Goal: Information Seeking & Learning: Learn about a topic

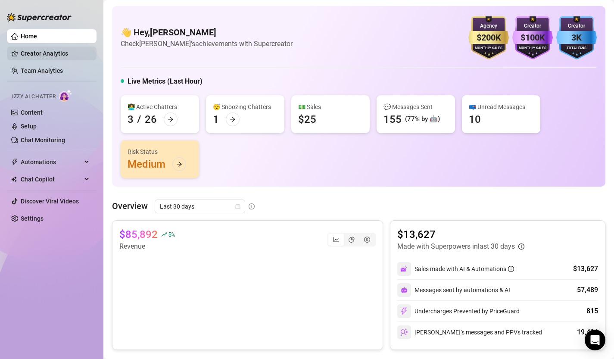
click at [41, 53] on link "Creator Analytics" at bounding box center [55, 54] width 69 height 14
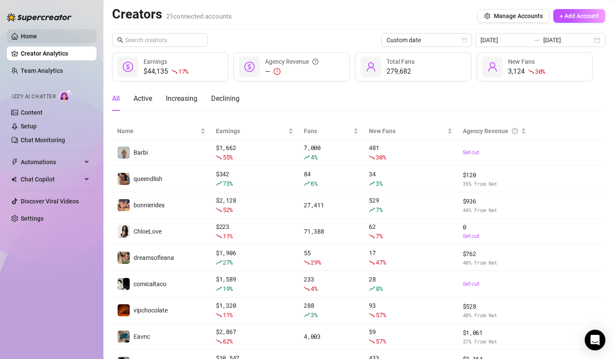
click at [37, 35] on link "Home" at bounding box center [29, 36] width 16 height 7
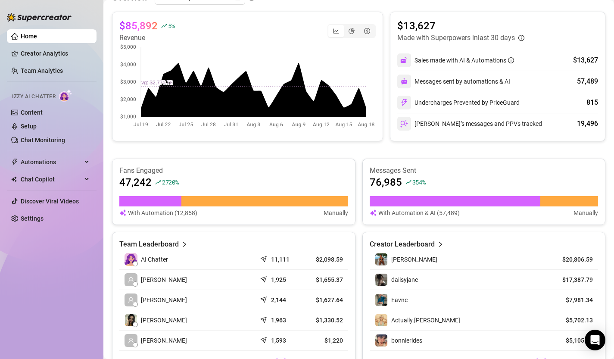
scroll to position [313, 0]
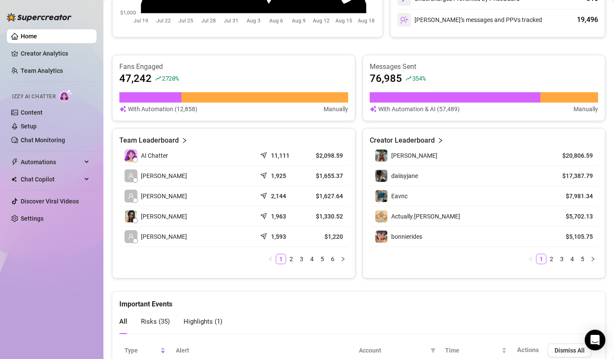
click at [28, 34] on link "Home" at bounding box center [29, 36] width 16 height 7
click at [41, 52] on link "Creator Analytics" at bounding box center [55, 54] width 69 height 14
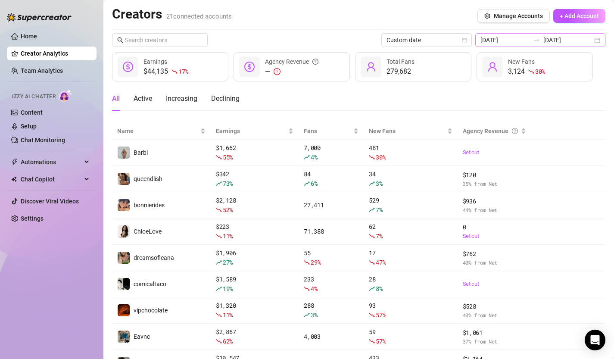
click at [597, 38] on div "[DATE] [DATE]" at bounding box center [541, 40] width 130 height 14
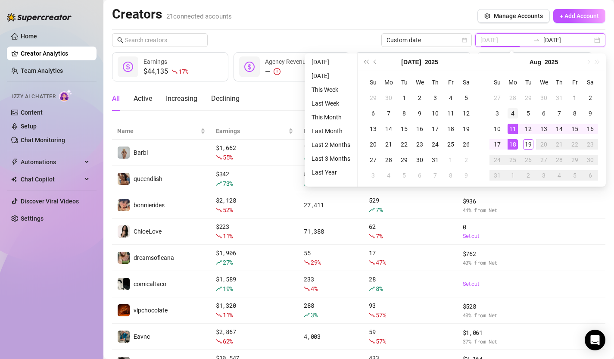
type input "[DATE]"
click at [516, 111] on div "4" at bounding box center [513, 113] width 10 height 10
type input "[DATE]"
click at [515, 146] on div "18" at bounding box center [513, 144] width 10 height 10
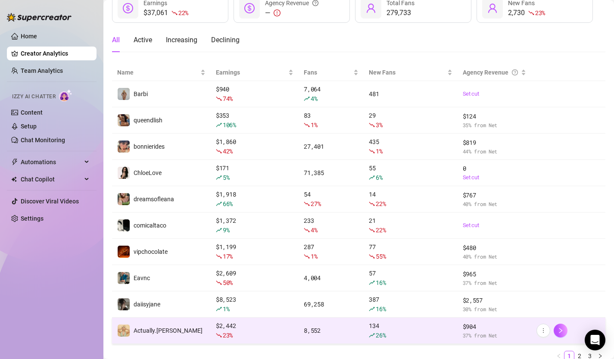
scroll to position [94, 0]
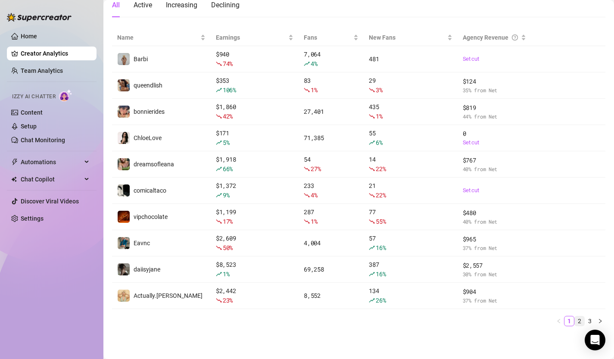
click at [579, 320] on link "2" at bounding box center [579, 321] width 9 height 9
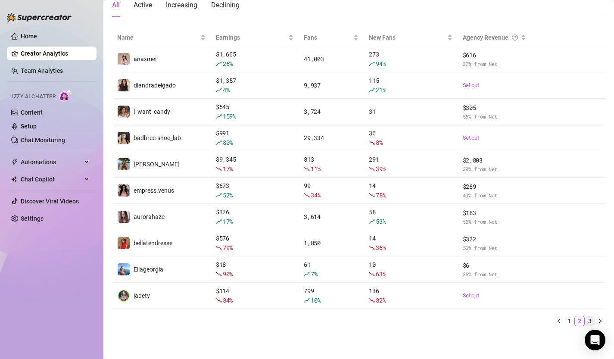
click at [589, 320] on link "3" at bounding box center [590, 321] width 9 height 9
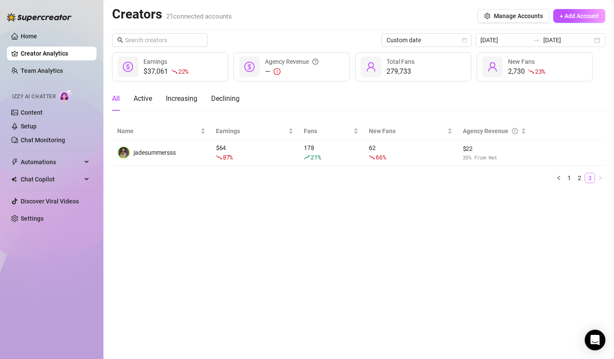
scroll to position [0, 0]
click at [582, 176] on link "2" at bounding box center [579, 177] width 9 height 9
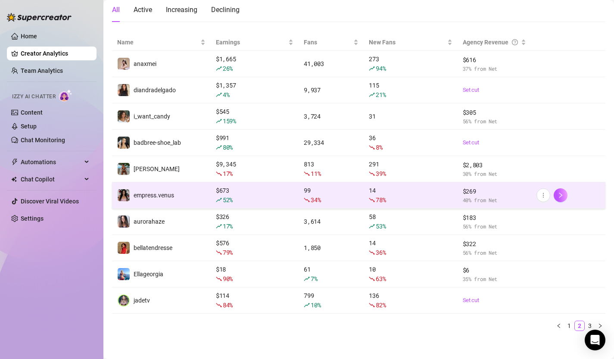
scroll to position [94, 0]
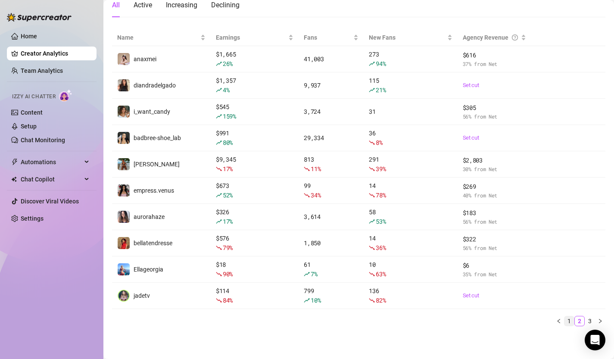
click at [572, 321] on link "1" at bounding box center [569, 321] width 9 height 9
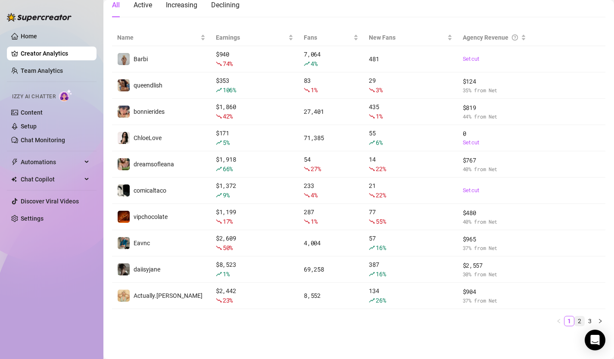
click at [578, 320] on link "2" at bounding box center [579, 321] width 9 height 9
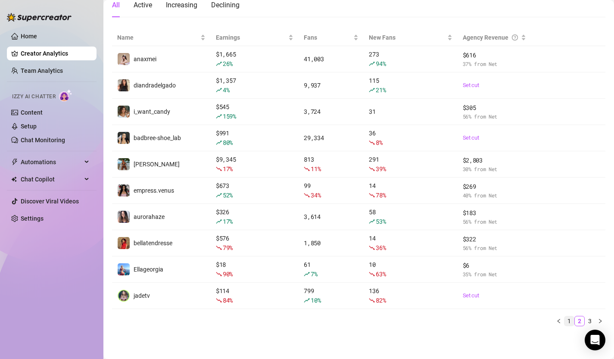
click at [570, 320] on link "1" at bounding box center [569, 321] width 9 height 9
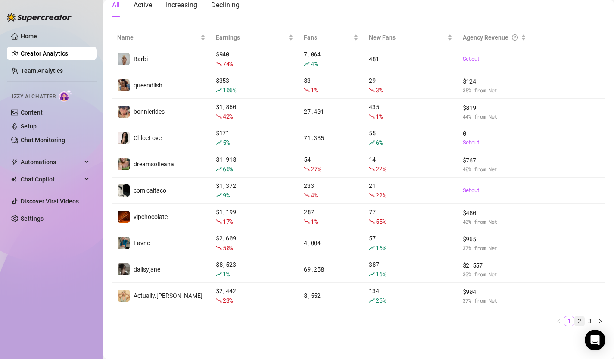
click at [580, 321] on link "2" at bounding box center [579, 321] width 9 height 9
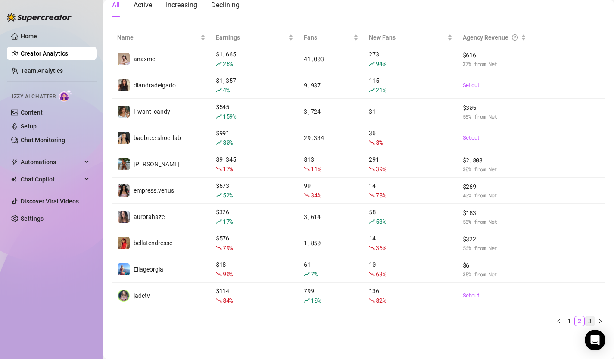
click at [589, 323] on link "3" at bounding box center [590, 321] width 9 height 9
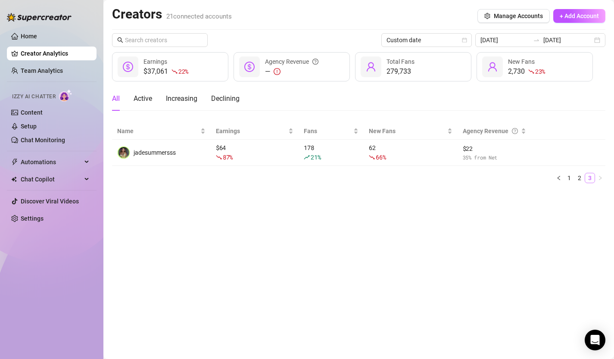
scroll to position [0, 0]
click at [580, 177] on link "2" at bounding box center [579, 177] width 9 height 9
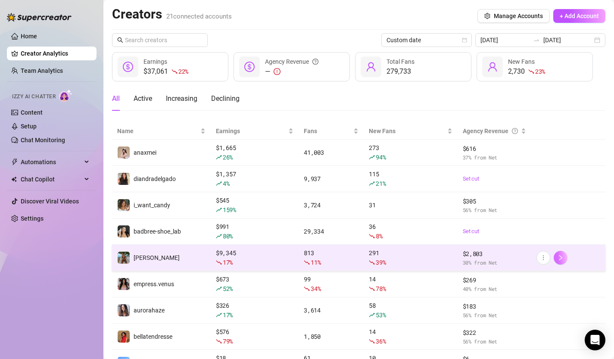
scroll to position [94, 0]
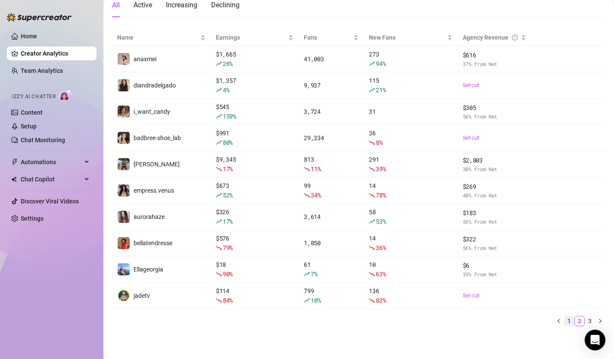
click at [569, 323] on link "1" at bounding box center [569, 321] width 9 height 9
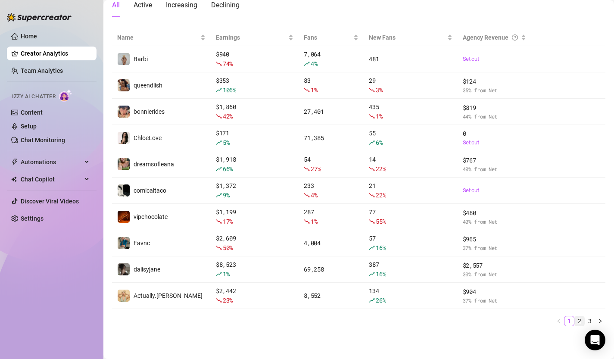
click at [583, 323] on link "2" at bounding box center [579, 321] width 9 height 9
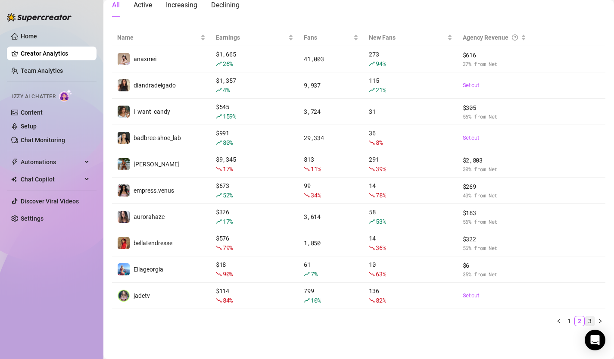
click at [588, 319] on link "3" at bounding box center [590, 321] width 9 height 9
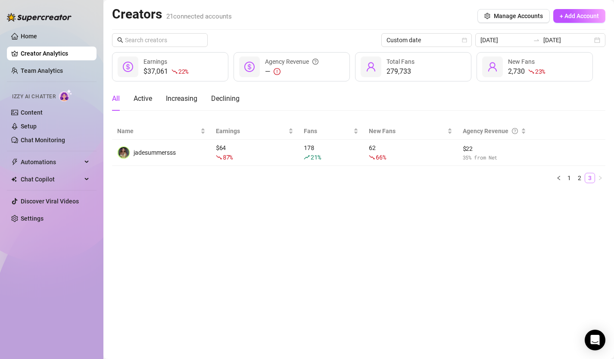
scroll to position [0, 0]
click at [581, 179] on link "2" at bounding box center [579, 177] width 9 height 9
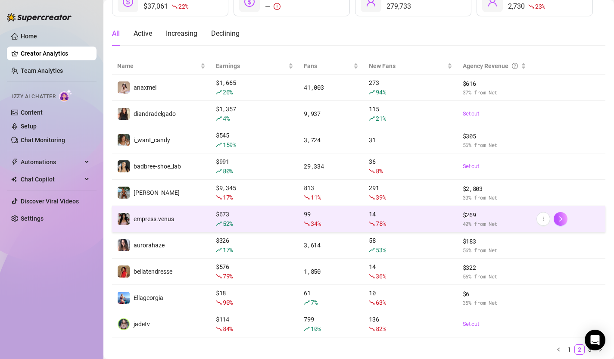
scroll to position [94, 0]
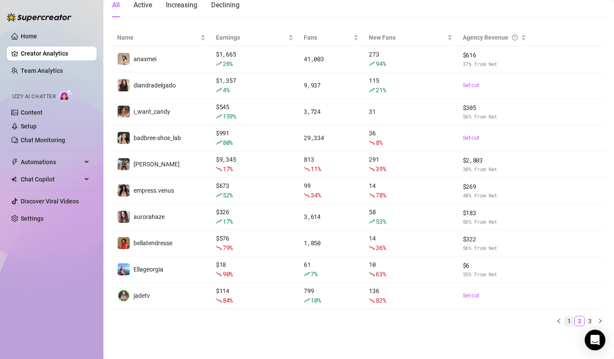
click at [569, 322] on link "1" at bounding box center [569, 321] width 9 height 9
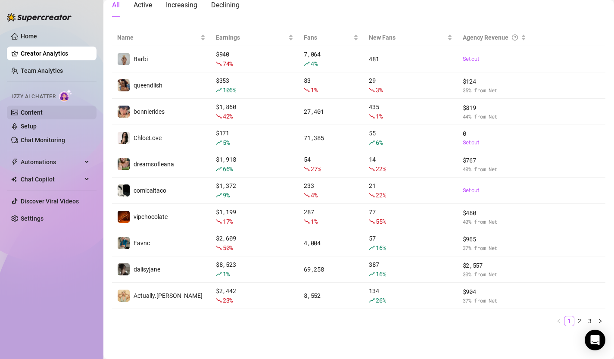
click at [31, 112] on link "Content" at bounding box center [32, 112] width 22 height 7
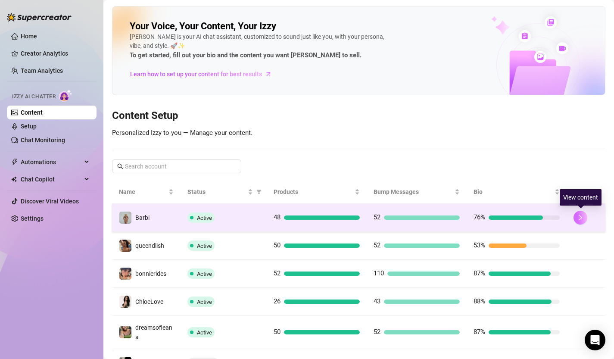
click at [581, 216] on icon "right" at bounding box center [581, 218] width 6 height 6
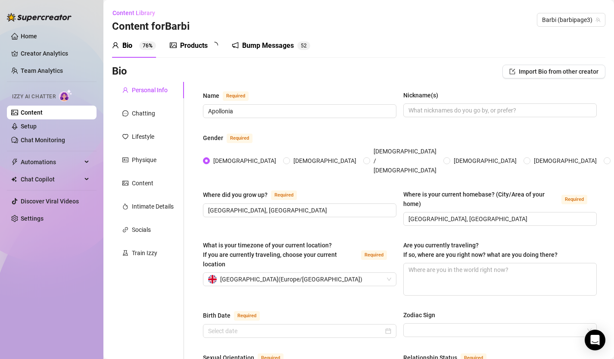
radio input "true"
type input "[DATE]"
click at [50, 50] on link "Creator Analytics" at bounding box center [55, 54] width 69 height 14
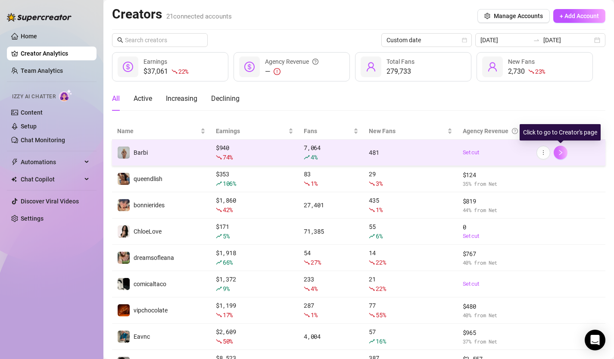
click at [562, 158] on button "button" at bounding box center [561, 153] width 14 height 14
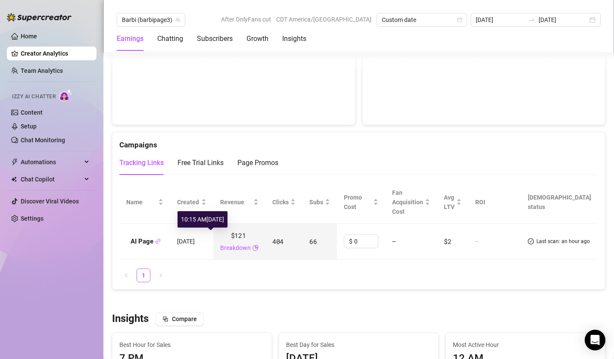
scroll to position [985, 0]
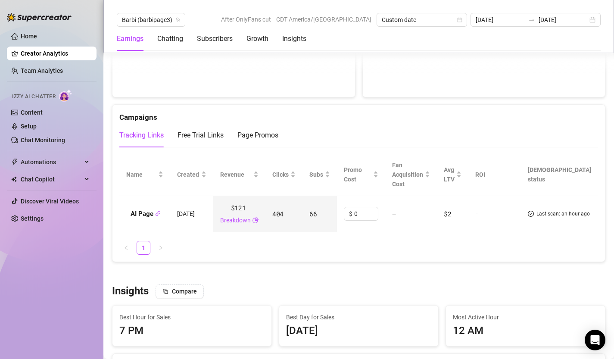
drag, startPoint x: 195, startPoint y: 216, endPoint x: 231, endPoint y: 216, distance: 35.8
click at [213, 216] on td "[DATE]" at bounding box center [191, 214] width 43 height 37
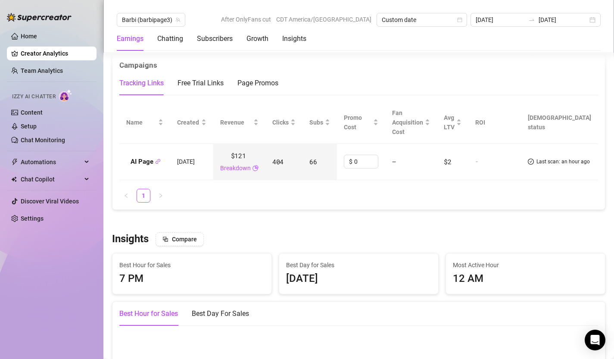
scroll to position [1036, 0]
drag, startPoint x: 293, startPoint y: 166, endPoint x: 311, endPoint y: 166, distance: 18.5
click at [303, 166] on td "404" at bounding box center [284, 163] width 37 height 37
drag, startPoint x: 329, startPoint y: 164, endPoint x: 344, endPoint y: 164, distance: 15.5
click at [337, 164] on td "66" at bounding box center [320, 163] width 34 height 37
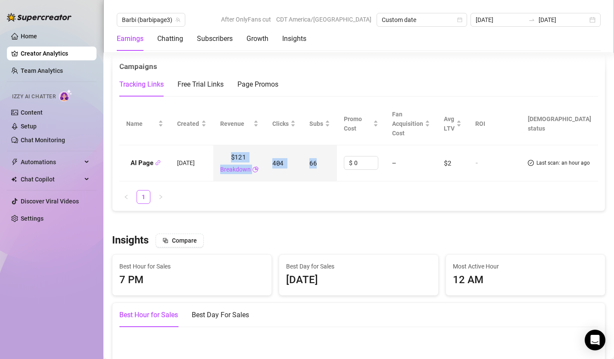
drag, startPoint x: 249, startPoint y: 158, endPoint x: 350, endPoint y: 169, distance: 101.5
click at [350, 169] on tr "AI Page [DATE] $121 Breakdown 404 66 $ 0 — $2 - Last scan: an hour ago" at bounding box center [358, 163] width 479 height 37
click at [308, 195] on ul "1" at bounding box center [358, 197] width 479 height 14
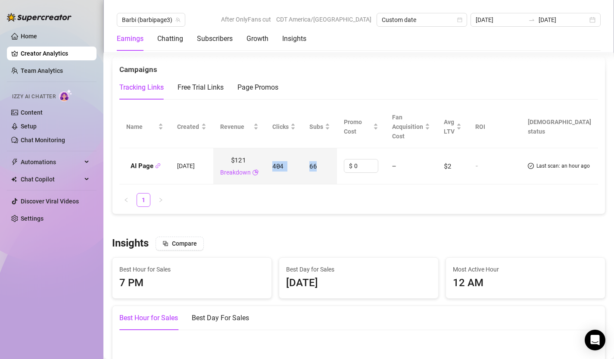
drag, startPoint x: 295, startPoint y: 168, endPoint x: 341, endPoint y: 175, distance: 47.1
click at [341, 175] on tr "AI Page [DATE] $121 Breakdown 404 66 $ 0 — $2 - Last scan: an hour ago" at bounding box center [358, 166] width 479 height 37
click at [320, 205] on ul "1" at bounding box center [358, 200] width 479 height 14
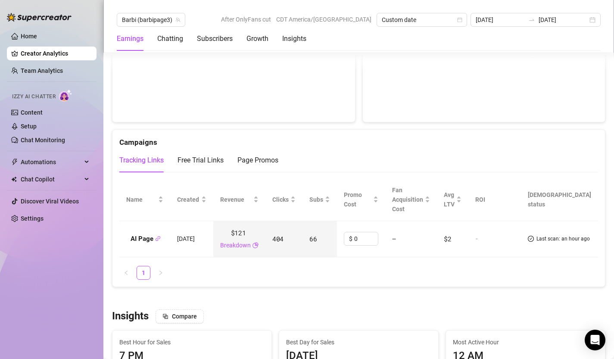
scroll to position [946, 0]
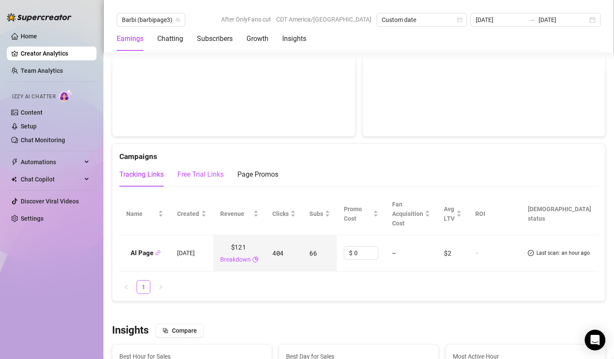
click at [211, 179] on div "Free Trial Links" at bounding box center [201, 174] width 46 height 10
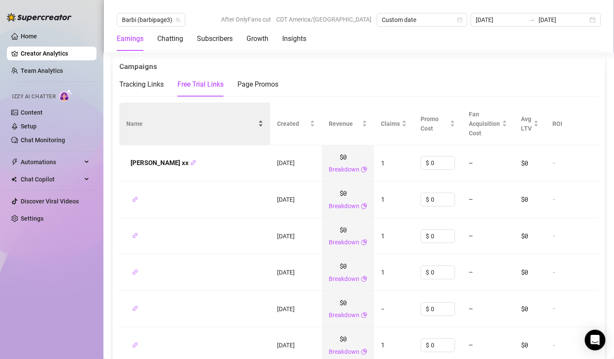
scroll to position [1036, 0]
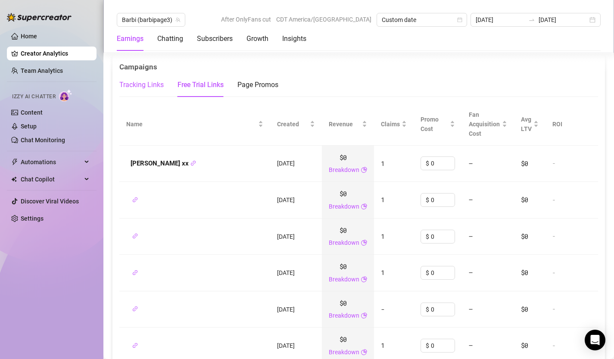
click at [147, 85] on div "Tracking Links" at bounding box center [141, 85] width 44 height 10
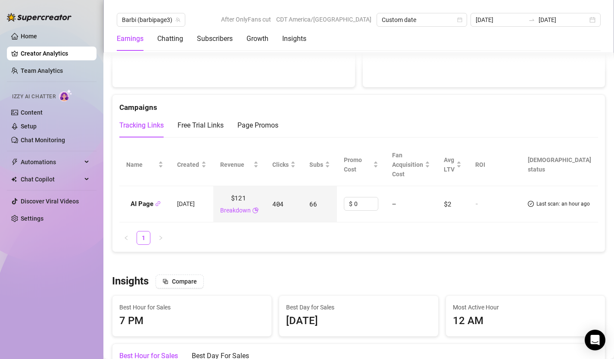
scroll to position [994, 0]
drag, startPoint x: 121, startPoint y: 111, endPoint x: 173, endPoint y: 118, distance: 53.1
click at [174, 119] on div "Campaigns Tracking Links Free Trial Links Page Promos" at bounding box center [359, 117] width 493 height 42
click at [185, 108] on div "Campaigns" at bounding box center [358, 105] width 479 height 19
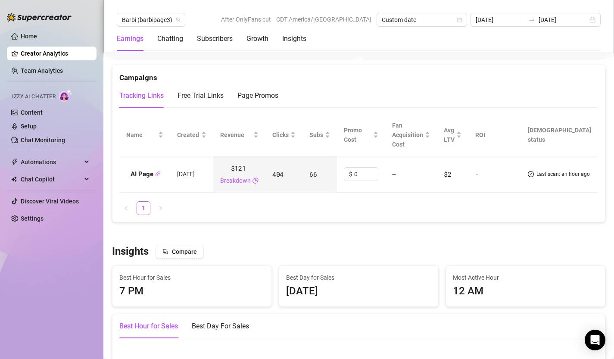
scroll to position [1028, 0]
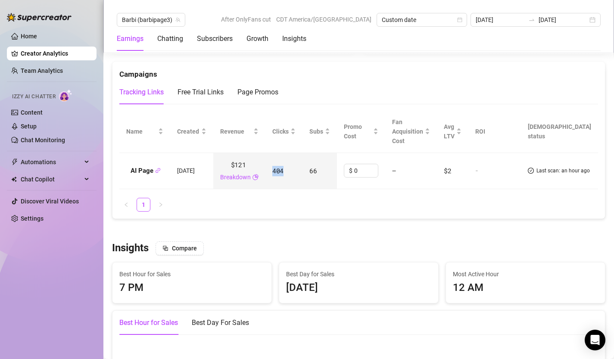
drag, startPoint x: 295, startPoint y: 172, endPoint x: 321, endPoint y: 172, distance: 26.3
click at [303, 172] on td "404" at bounding box center [284, 171] width 37 height 37
drag, startPoint x: 328, startPoint y: 171, endPoint x: 353, endPoint y: 171, distance: 24.6
click at [337, 171] on td "66" at bounding box center [320, 171] width 34 height 37
drag, startPoint x: 257, startPoint y: 166, endPoint x: 285, endPoint y: 166, distance: 28.5
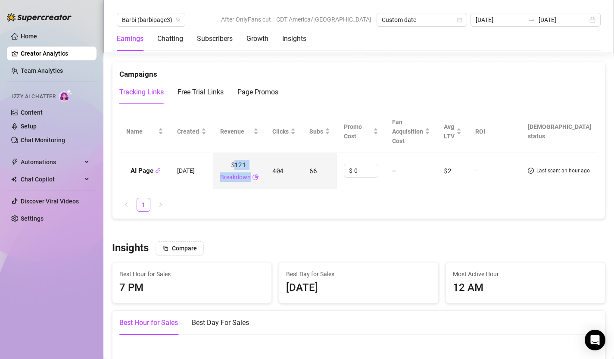
click at [266, 166] on td "$121 Breakdown" at bounding box center [239, 171] width 52 height 37
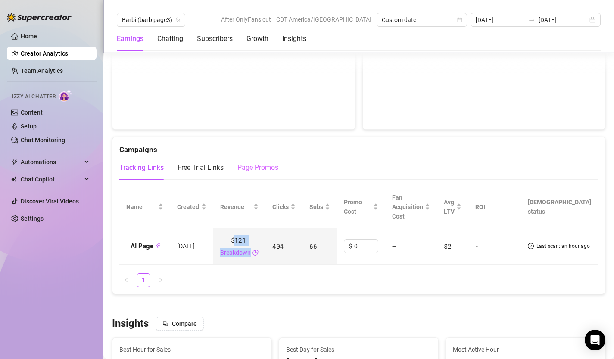
scroll to position [937, 0]
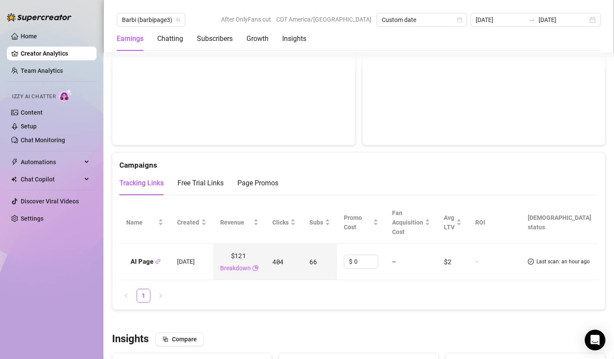
click at [326, 185] on div "Tracking Links Free Trial Links Page Promos" at bounding box center [358, 183] width 479 height 24
drag, startPoint x: 254, startPoint y: 258, endPoint x: 291, endPoint y: 258, distance: 36.7
click at [291, 258] on tr "AI Page [DATE] $121 Breakdown 404 66 $ 0 — $2 - Last scan: an hour ago" at bounding box center [358, 262] width 479 height 37
click at [292, 302] on ul "1" at bounding box center [358, 296] width 479 height 14
drag, startPoint x: 293, startPoint y: 264, endPoint x: 309, endPoint y: 264, distance: 15.5
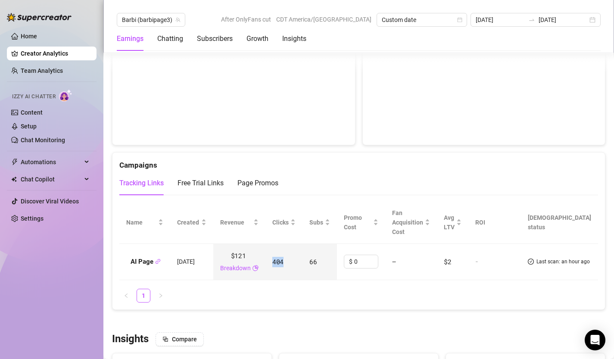
click at [303, 264] on td "404" at bounding box center [284, 262] width 37 height 37
drag, startPoint x: 341, startPoint y: 264, endPoint x: 323, endPoint y: 264, distance: 18.5
click at [323, 264] on tr "AI Page [DATE] $121 Breakdown 404 66 $ 0 — $2 - Last scan: an hour ago" at bounding box center [358, 262] width 479 height 37
drag, startPoint x: 295, startPoint y: 264, endPoint x: 320, endPoint y: 264, distance: 25.0
click at [303, 264] on td "404" at bounding box center [284, 262] width 37 height 37
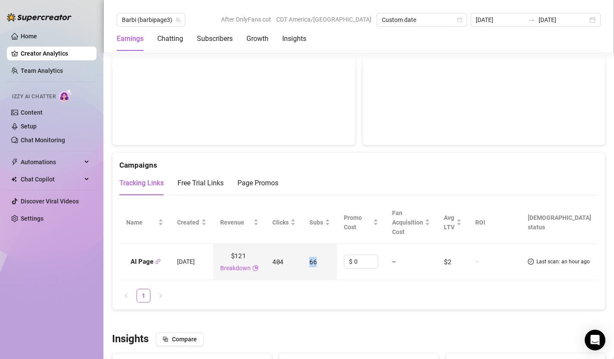
drag, startPoint x: 339, startPoint y: 266, endPoint x: 312, endPoint y: 266, distance: 27.6
click at [312, 266] on tr "AI Page [DATE] $121 Breakdown 404 66 $ 0 — $2 - Last scan: an hour ago" at bounding box center [358, 262] width 479 height 37
drag, startPoint x: 255, startPoint y: 257, endPoint x: 269, endPoint y: 257, distance: 13.8
click at [259, 257] on div "$121 Breakdown" at bounding box center [239, 262] width 38 height 22
drag, startPoint x: 268, startPoint y: 257, endPoint x: 248, endPoint y: 258, distance: 19.4
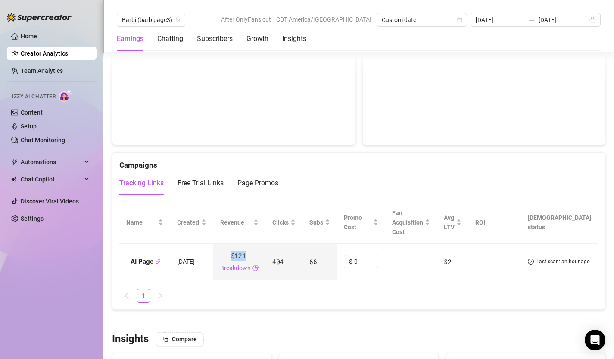
click at [248, 258] on div "$121 Breakdown" at bounding box center [239, 262] width 38 height 22
click at [246, 257] on span "$121" at bounding box center [238, 256] width 15 height 10
drag, startPoint x: 248, startPoint y: 256, endPoint x: 281, endPoint y: 256, distance: 33.2
click at [266, 256] on td "$121 Breakdown" at bounding box center [239, 262] width 52 height 37
drag, startPoint x: 339, startPoint y: 268, endPoint x: 326, endPoint y: 267, distance: 12.9
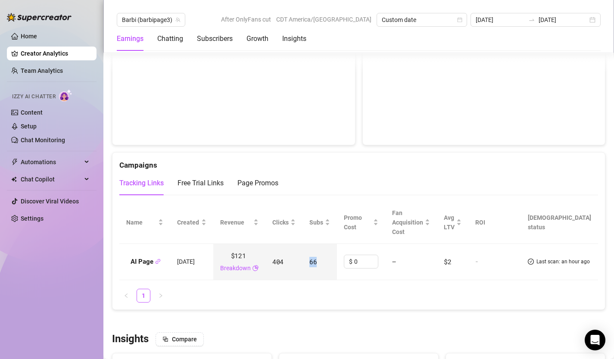
click at [326, 267] on td "66" at bounding box center [320, 262] width 34 height 37
click at [317, 262] on span "66" at bounding box center [313, 261] width 7 height 9
click at [337, 263] on td "66" at bounding box center [320, 262] width 34 height 37
drag, startPoint x: 339, startPoint y: 263, endPoint x: 327, endPoint y: 263, distance: 11.7
click at [327, 263] on td "66" at bounding box center [320, 262] width 34 height 37
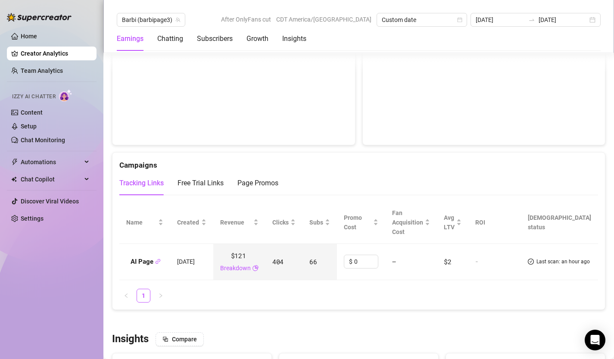
click at [337, 265] on td "66" at bounding box center [320, 262] width 34 height 37
drag, startPoint x: 338, startPoint y: 265, endPoint x: 332, endPoint y: 265, distance: 6.5
click at [332, 265] on td "66" at bounding box center [320, 262] width 34 height 37
click at [317, 265] on span "66" at bounding box center [313, 261] width 7 height 9
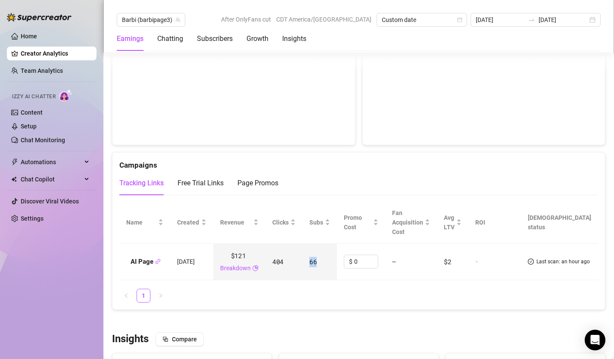
drag, startPoint x: 329, startPoint y: 263, endPoint x: 340, endPoint y: 263, distance: 11.2
click at [337, 263] on td "66" at bounding box center [320, 262] width 34 height 37
drag, startPoint x: 340, startPoint y: 263, endPoint x: 324, endPoint y: 263, distance: 15.5
click at [324, 263] on td "66" at bounding box center [320, 262] width 34 height 37
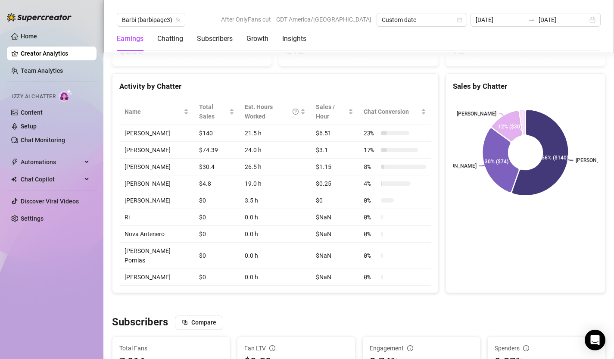
scroll to position [0, 0]
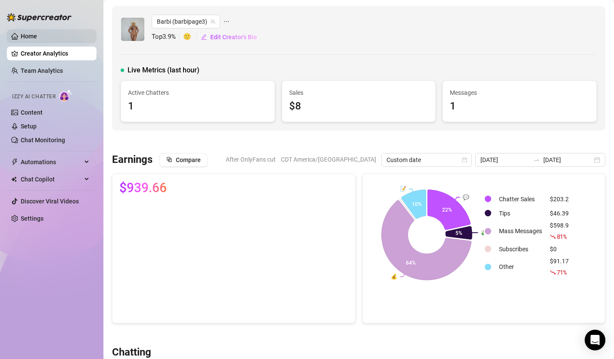
click at [27, 33] on link "Home" at bounding box center [29, 36] width 16 height 7
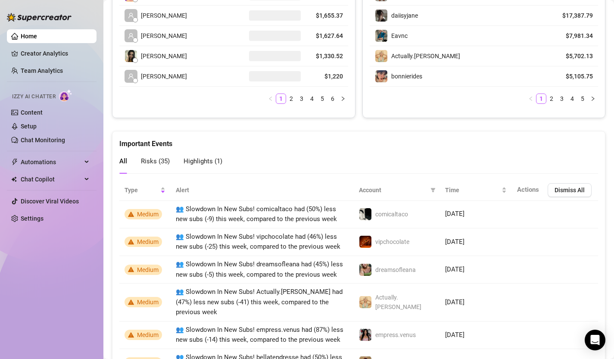
scroll to position [669, 0]
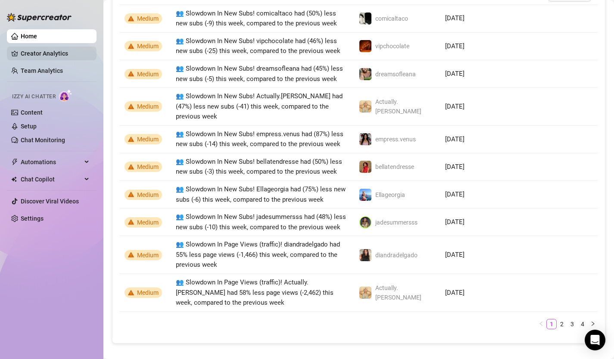
click at [47, 55] on link "Creator Analytics" at bounding box center [55, 54] width 69 height 14
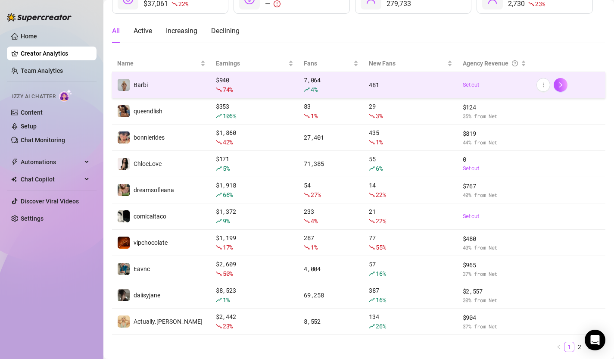
scroll to position [94, 0]
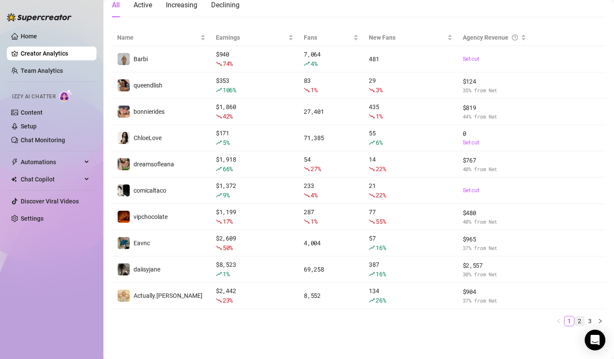
click at [583, 321] on link "2" at bounding box center [579, 321] width 9 height 9
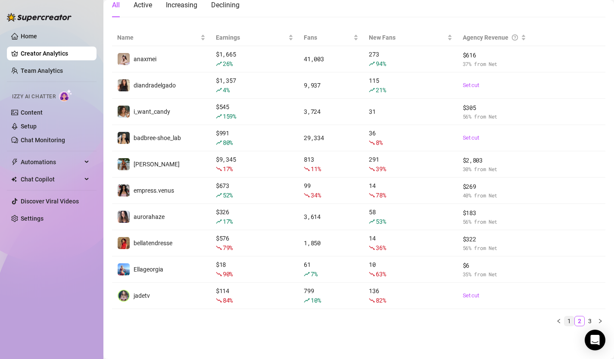
click at [572, 322] on link "1" at bounding box center [569, 321] width 9 height 9
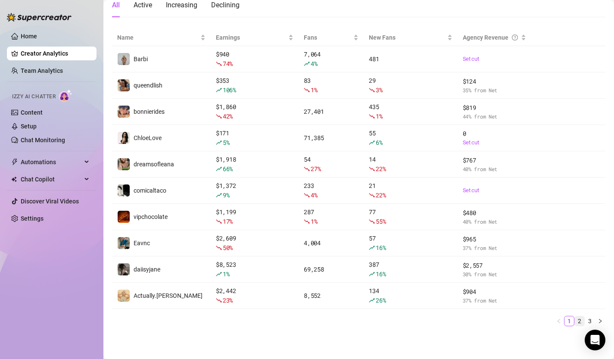
click at [580, 322] on link "2" at bounding box center [579, 321] width 9 height 9
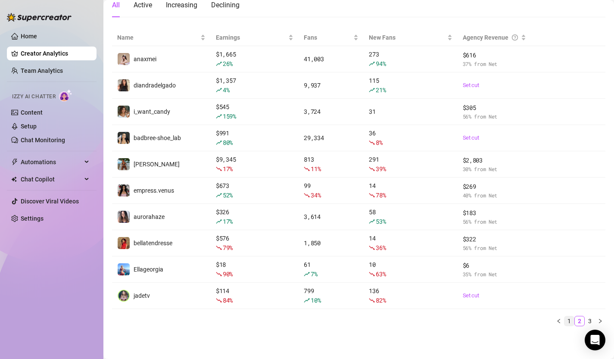
click at [572, 322] on link "1" at bounding box center [569, 321] width 9 height 9
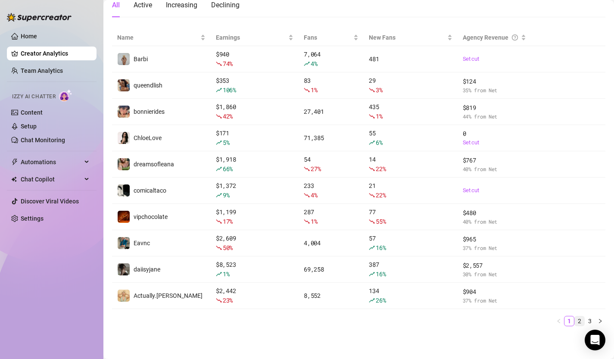
click at [584, 321] on link "2" at bounding box center [579, 321] width 9 height 9
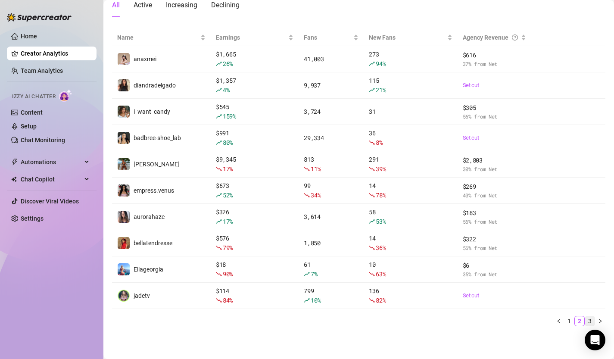
click at [594, 321] on link "3" at bounding box center [590, 321] width 9 height 9
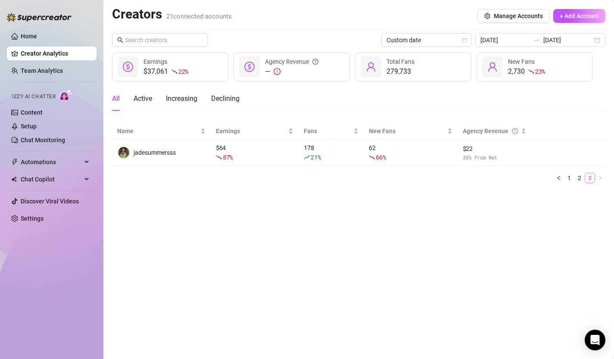
scroll to position [0, 0]
click at [580, 176] on link "2" at bounding box center [579, 177] width 9 height 9
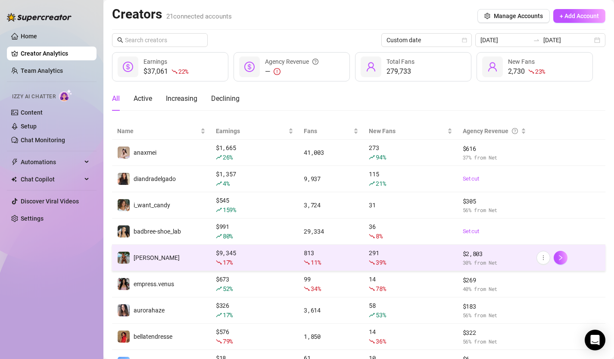
scroll to position [94, 0]
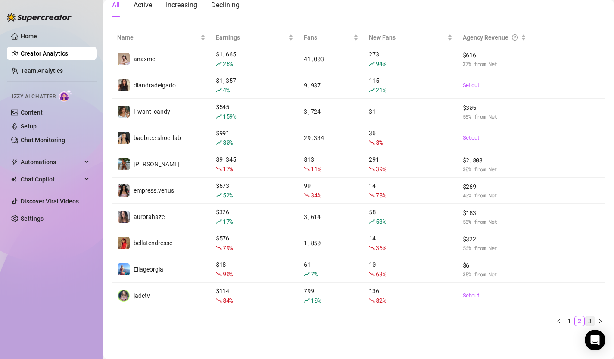
click at [590, 319] on link "3" at bounding box center [590, 321] width 9 height 9
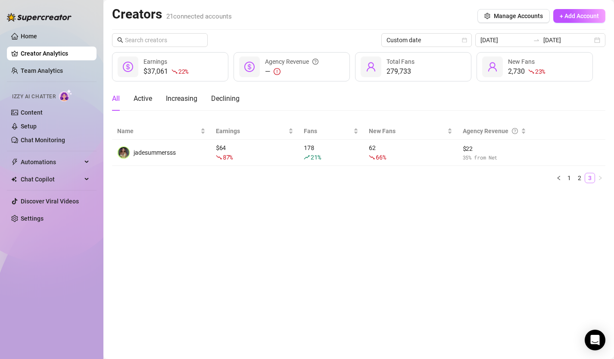
scroll to position [0, 0]
click at [582, 180] on link "2" at bounding box center [579, 177] width 9 height 9
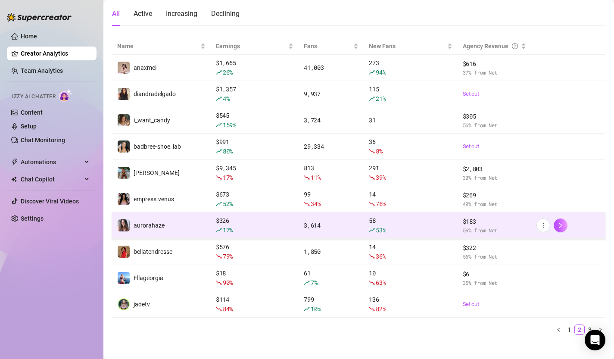
scroll to position [88, 0]
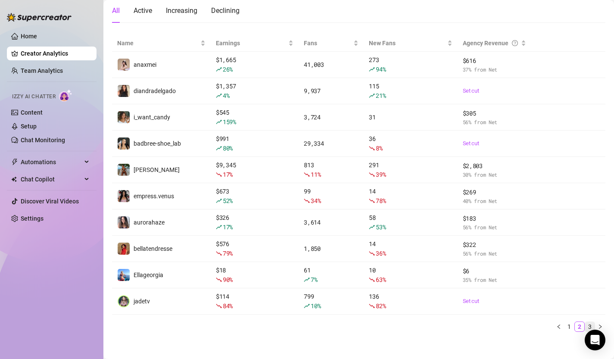
click at [590, 324] on link "3" at bounding box center [590, 326] width 9 height 9
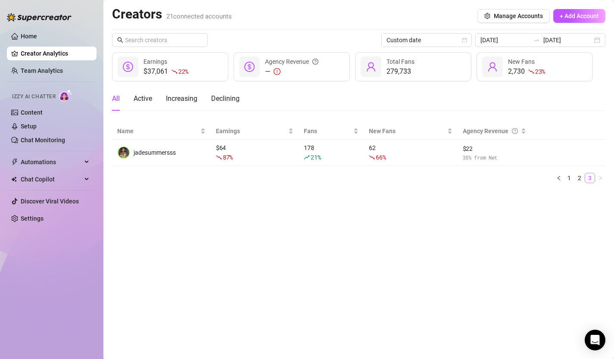
scroll to position [0, 0]
click at [581, 172] on div "Name Earnings Fans New Fans Agency Revenue jadesummersss $ 64 87 % 178 21 % 62 …" at bounding box center [359, 153] width 494 height 60
click at [580, 177] on link "2" at bounding box center [579, 177] width 9 height 9
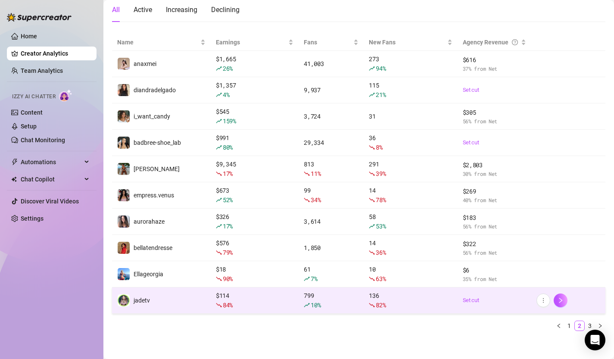
scroll to position [94, 0]
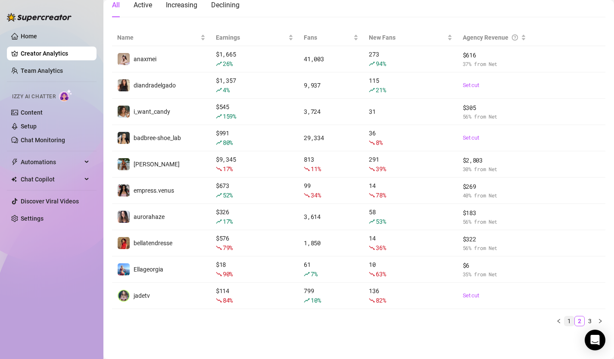
click at [571, 321] on link "1" at bounding box center [569, 321] width 9 height 9
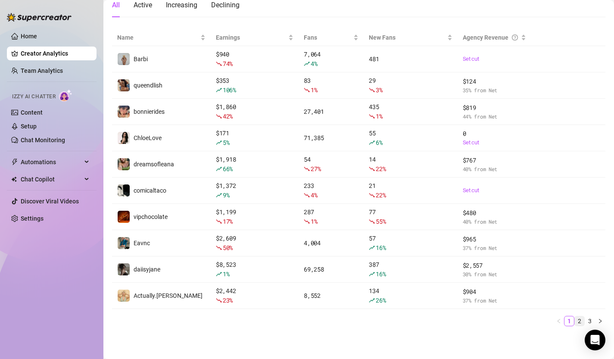
click at [581, 320] on link "2" at bounding box center [579, 321] width 9 height 9
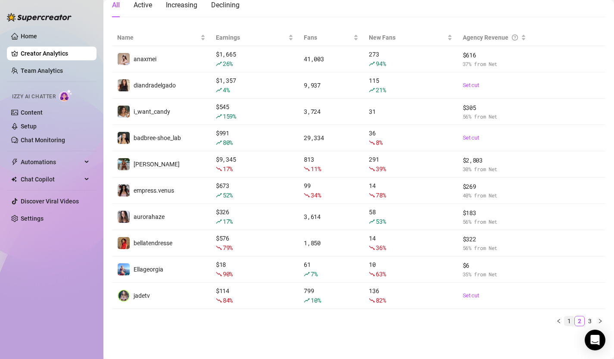
click at [571, 320] on link "1" at bounding box center [569, 321] width 9 height 9
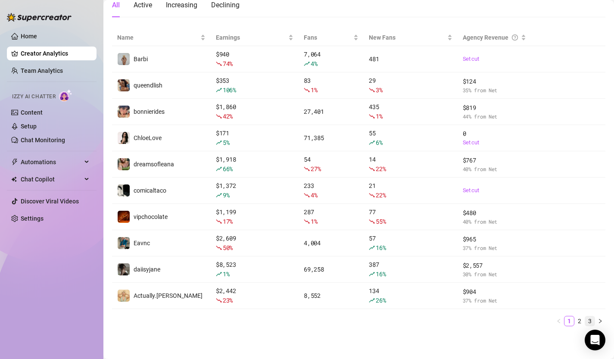
click at [590, 320] on link "3" at bounding box center [590, 321] width 9 height 9
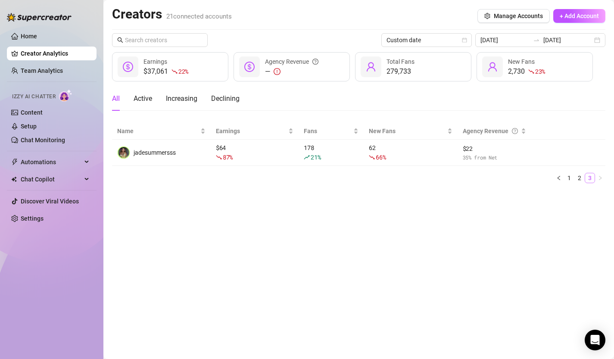
scroll to position [0, 0]
click at [581, 181] on link "2" at bounding box center [579, 177] width 9 height 9
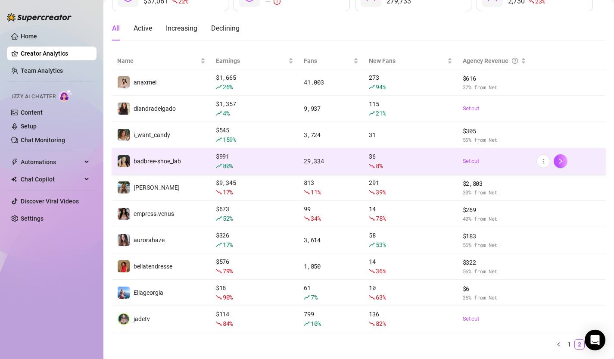
scroll to position [94, 0]
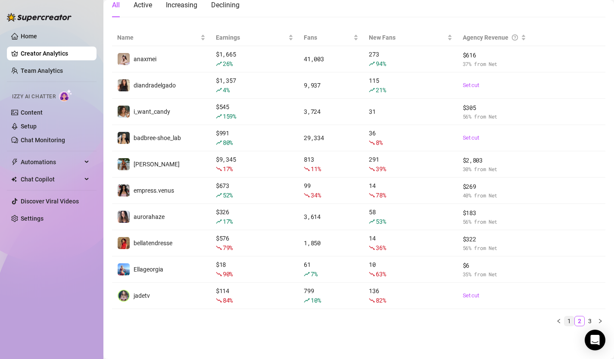
click at [570, 321] on link "1" at bounding box center [569, 321] width 9 height 9
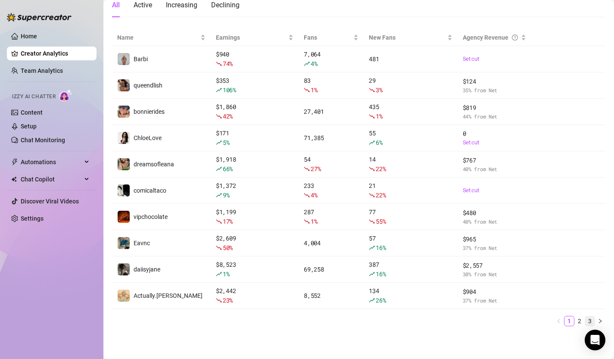
click at [590, 318] on link "3" at bounding box center [590, 321] width 9 height 9
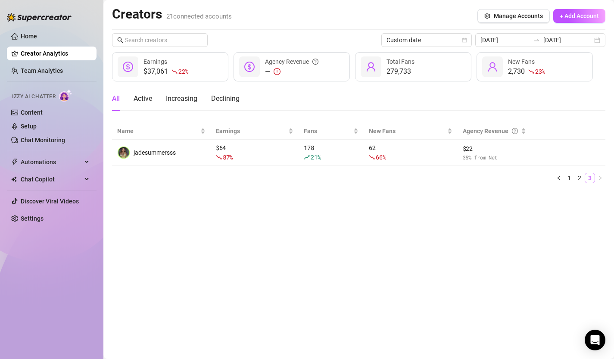
scroll to position [0, 0]
click at [579, 176] on link "2" at bounding box center [579, 177] width 9 height 9
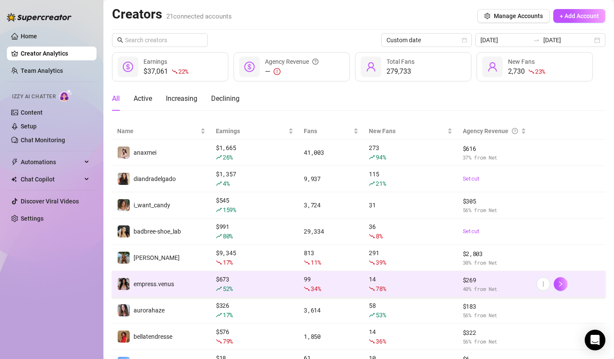
scroll to position [94, 0]
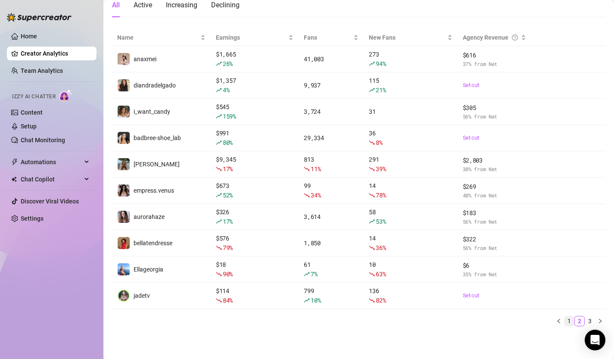
click at [570, 321] on link "1" at bounding box center [569, 321] width 9 height 9
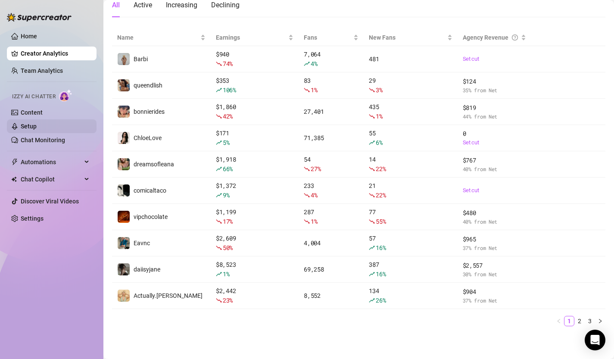
click at [28, 124] on link "Setup" at bounding box center [29, 126] width 16 height 7
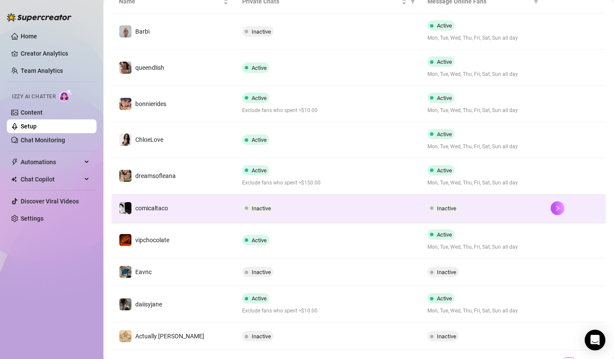
scroll to position [217, 0]
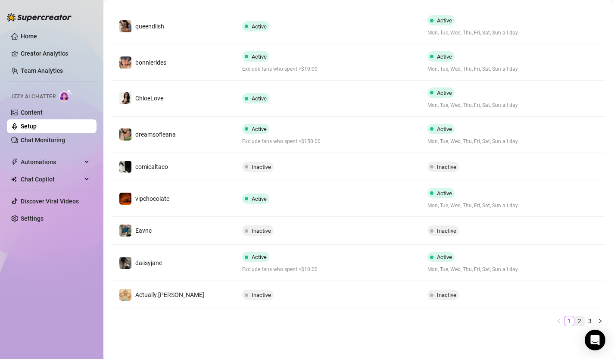
click at [581, 320] on link "2" at bounding box center [579, 321] width 9 height 9
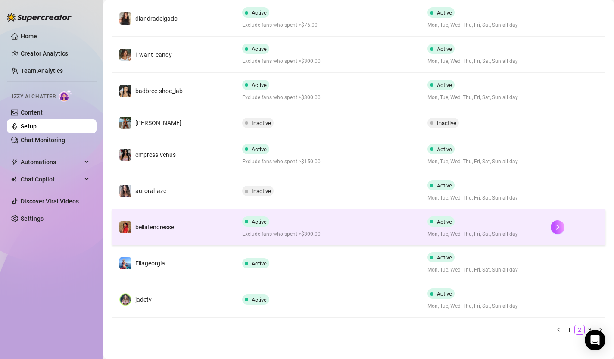
scroll to position [225, 0]
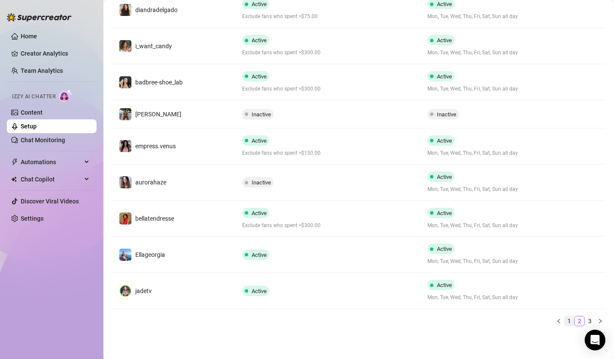
click at [571, 323] on link "1" at bounding box center [569, 321] width 9 height 9
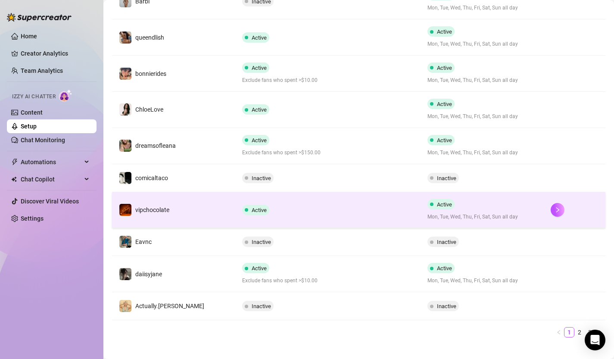
scroll to position [202, 0]
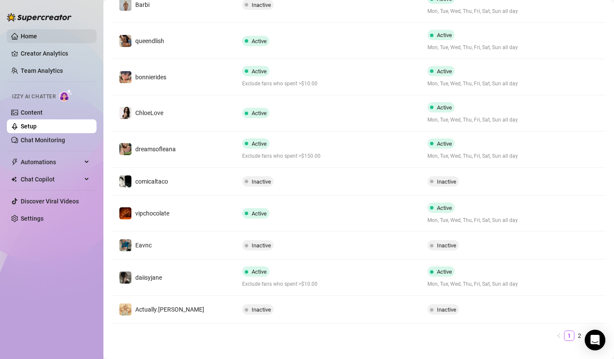
click at [37, 33] on link "Home" at bounding box center [29, 36] width 16 height 7
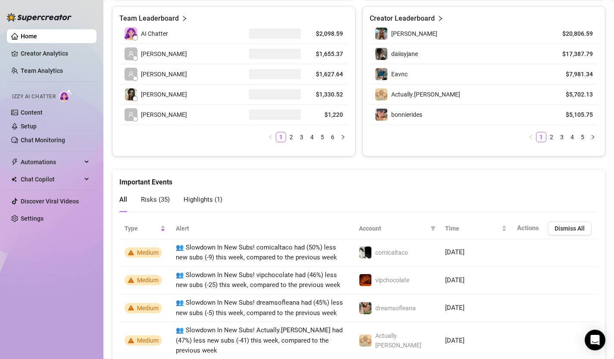
scroll to position [213, 0]
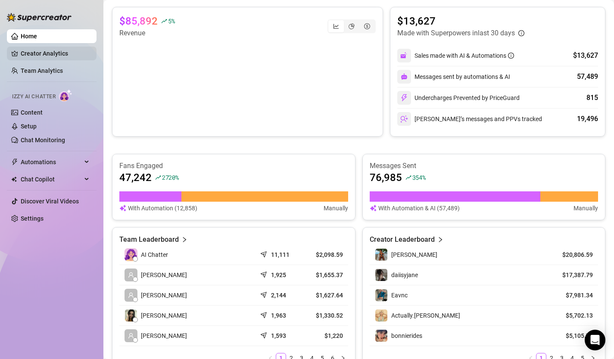
click at [53, 53] on link "Creator Analytics" at bounding box center [55, 54] width 69 height 14
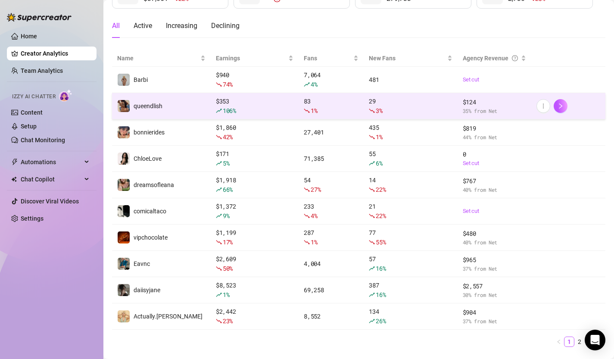
scroll to position [94, 0]
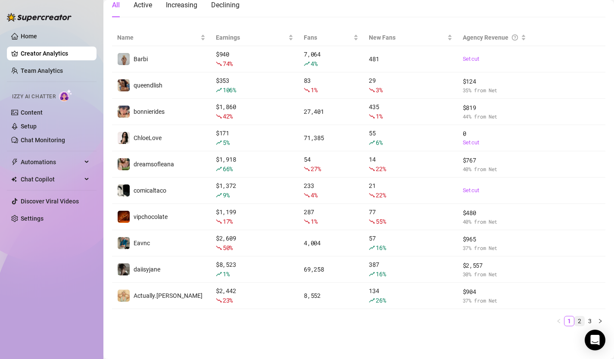
click at [579, 320] on link "2" at bounding box center [579, 321] width 9 height 9
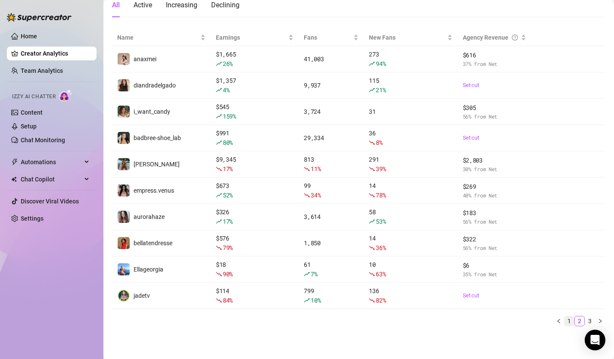
click at [568, 319] on link "1" at bounding box center [569, 321] width 9 height 9
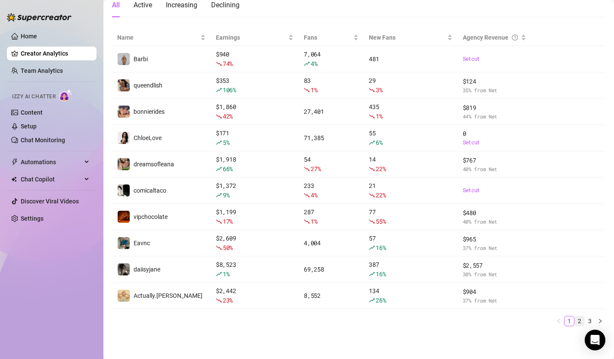
click at [581, 321] on link "2" at bounding box center [579, 321] width 9 height 9
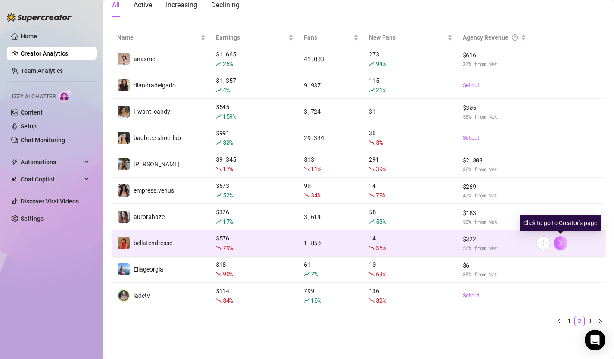
click at [561, 240] on icon "right" at bounding box center [561, 243] width 6 height 6
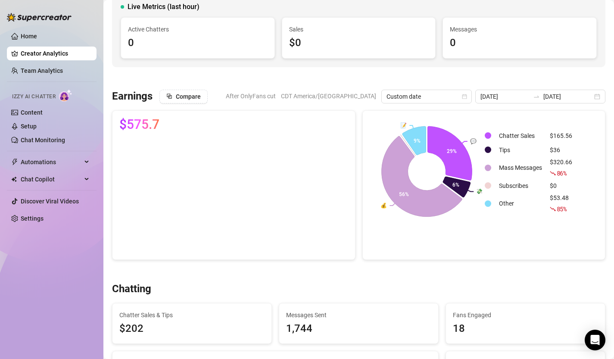
scroll to position [64, 0]
drag, startPoint x: 143, startPoint y: 325, endPoint x: 117, endPoint y: 326, distance: 25.5
click at [117, 326] on div "Chatter Sales & Tips $202" at bounding box center [192, 323] width 159 height 41
click at [144, 329] on span "$202" at bounding box center [191, 328] width 145 height 16
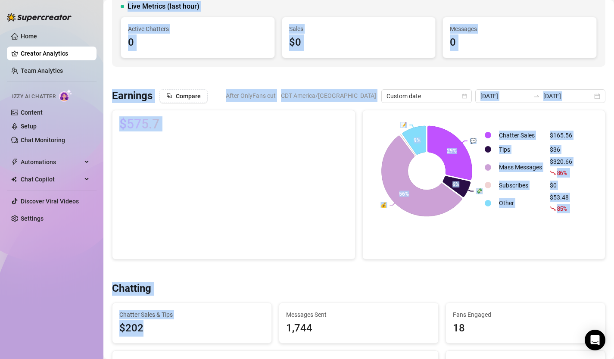
drag, startPoint x: 144, startPoint y: 329, endPoint x: 108, endPoint y: 329, distance: 35.8
click at [150, 323] on span "$202" at bounding box center [191, 328] width 145 height 16
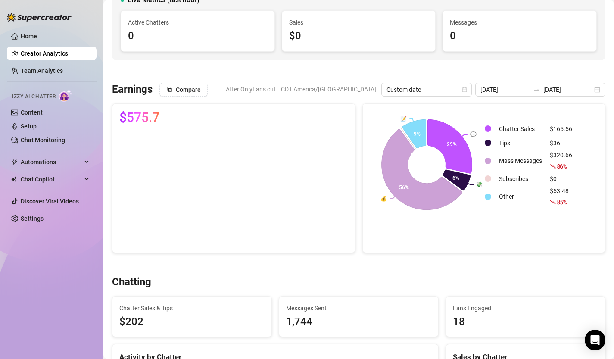
scroll to position [86, 0]
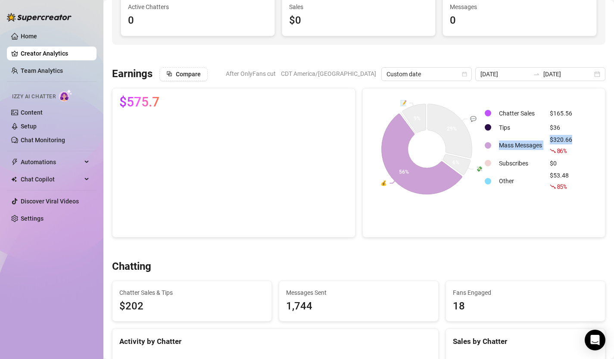
drag, startPoint x: 498, startPoint y: 146, endPoint x: 549, endPoint y: 147, distance: 50.5
click at [549, 147] on tr "Mass Messages $320.66 86 %" at bounding box center [530, 145] width 91 height 21
click at [567, 140] on div "$320.66 86 %" at bounding box center [561, 145] width 22 height 21
click at [547, 141] on td "$320.66 86 %" at bounding box center [561, 145] width 29 height 21
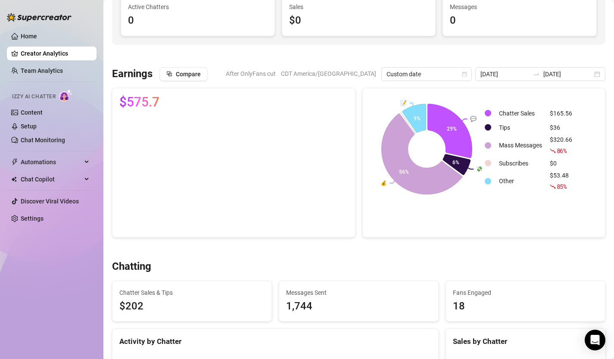
click at [456, 197] on rect at bounding box center [427, 149] width 114 height 108
click at [46, 70] on link "Team Analytics" at bounding box center [42, 70] width 42 height 7
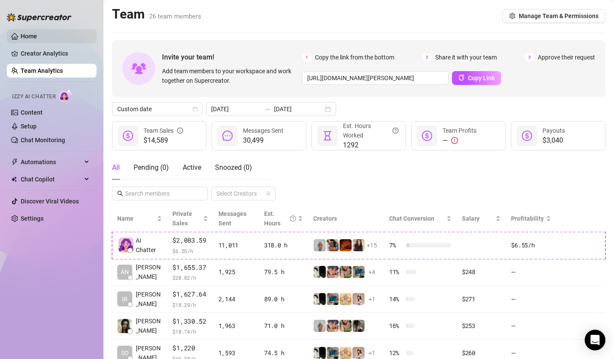
click at [37, 38] on link "Home" at bounding box center [29, 36] width 16 height 7
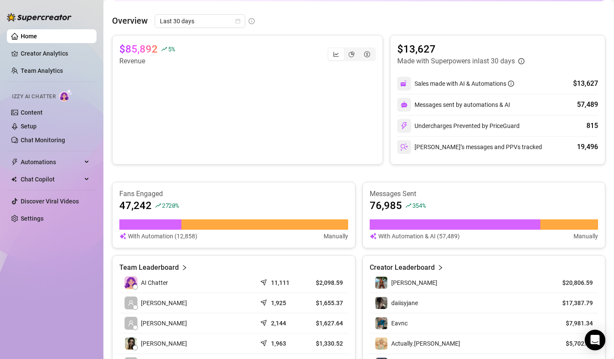
scroll to position [181, 0]
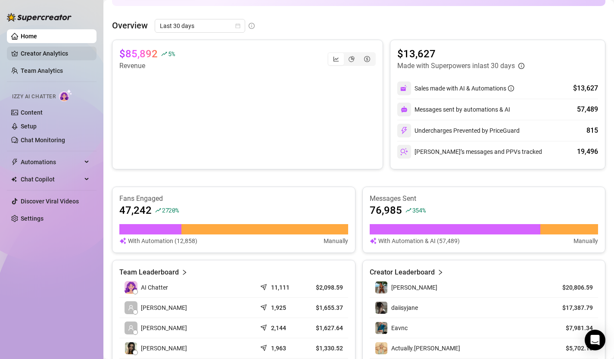
click at [45, 51] on link "Creator Analytics" at bounding box center [55, 54] width 69 height 14
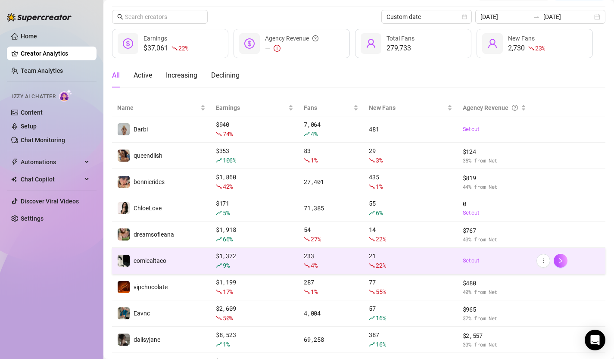
scroll to position [23, 0]
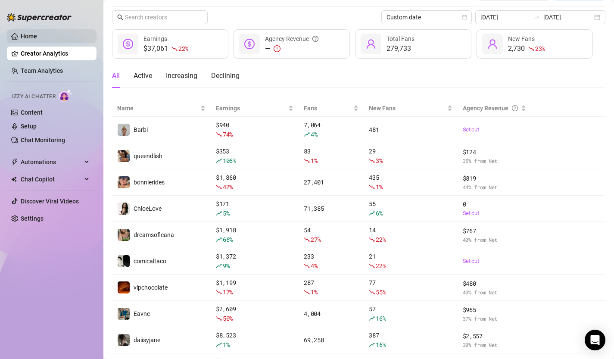
click at [29, 34] on link "Home" at bounding box center [29, 36] width 16 height 7
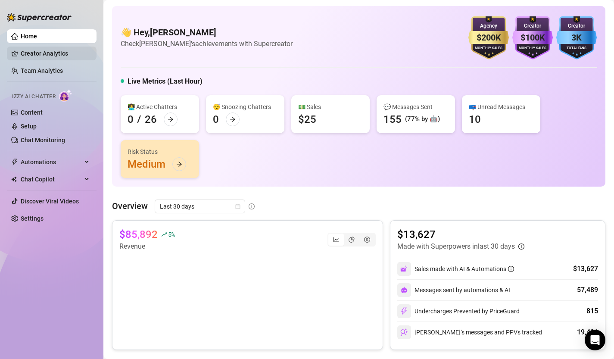
click at [32, 56] on link "Creator Analytics" at bounding box center [55, 54] width 69 height 14
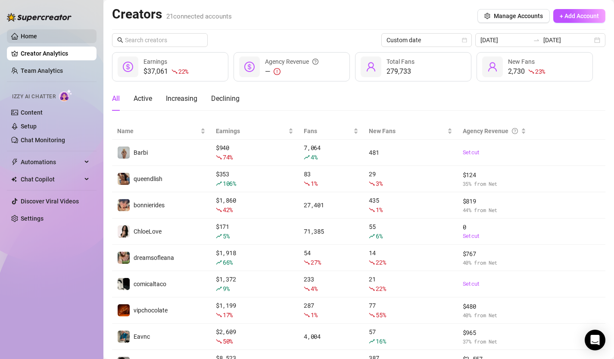
click at [35, 36] on link "Home" at bounding box center [29, 36] width 16 height 7
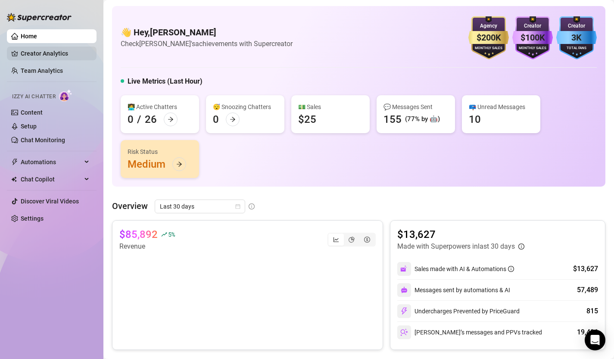
click at [32, 50] on link "Creator Analytics" at bounding box center [55, 54] width 69 height 14
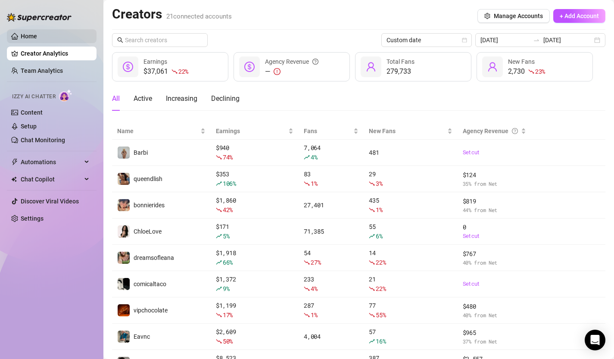
click at [34, 38] on link "Home" at bounding box center [29, 36] width 16 height 7
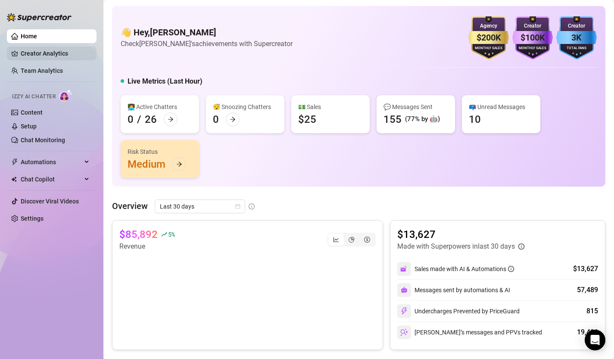
click at [38, 53] on link "Creator Analytics" at bounding box center [55, 54] width 69 height 14
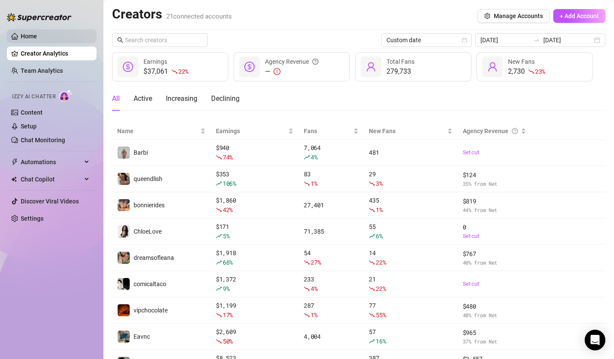
click at [37, 40] on link "Home" at bounding box center [29, 36] width 16 height 7
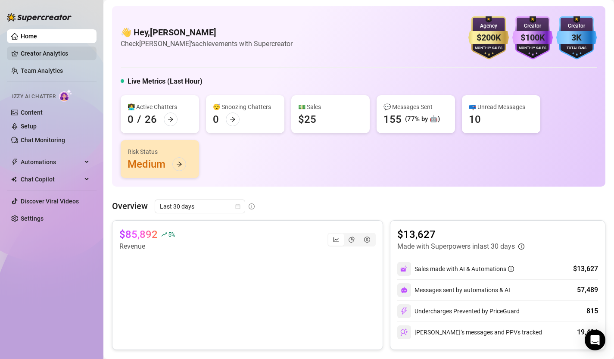
click at [41, 54] on link "Creator Analytics" at bounding box center [55, 54] width 69 height 14
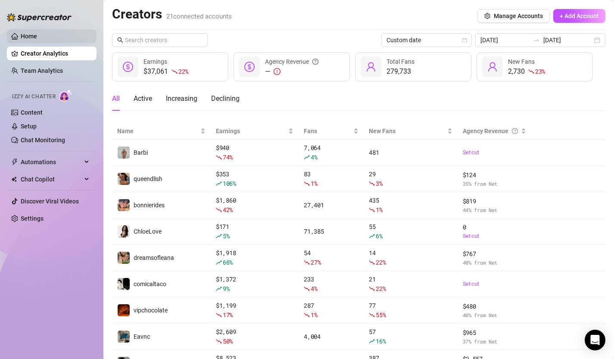
click at [37, 35] on link "Home" at bounding box center [29, 36] width 16 height 7
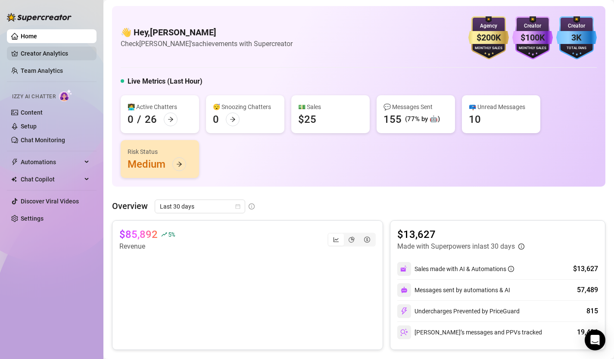
click at [43, 53] on link "Creator Analytics" at bounding box center [55, 54] width 69 height 14
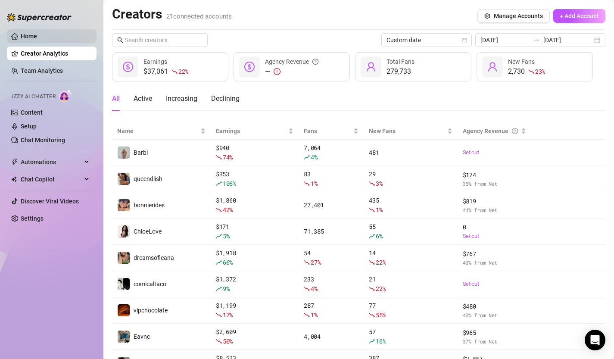
click at [37, 38] on link "Home" at bounding box center [29, 36] width 16 height 7
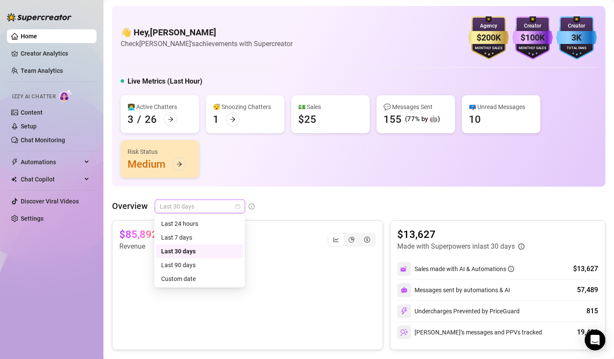
click at [239, 203] on span "Last 30 days" at bounding box center [200, 206] width 80 height 13
click at [198, 279] on div "Custom date" at bounding box center [199, 278] width 77 height 9
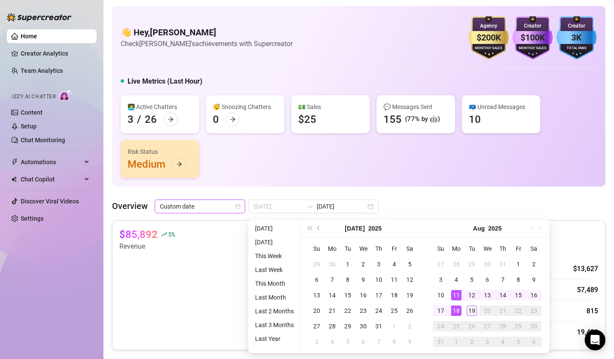
type input "[DATE]"
click at [476, 312] on div "19" at bounding box center [472, 311] width 10 height 10
click at [473, 312] on div "19" at bounding box center [472, 311] width 10 height 10
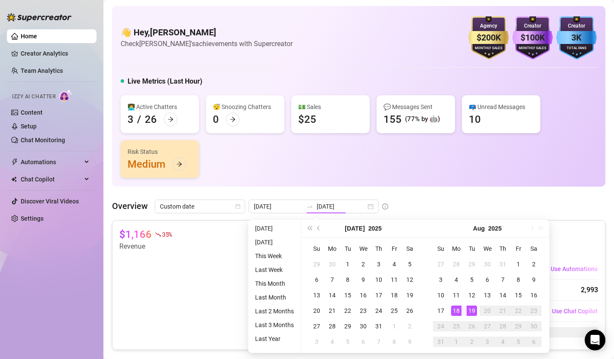
type input "[DATE]"
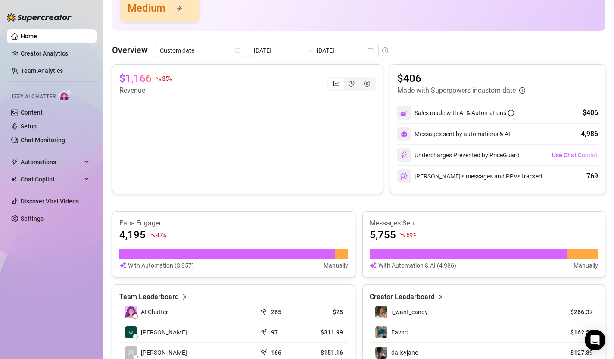
scroll to position [60, 0]
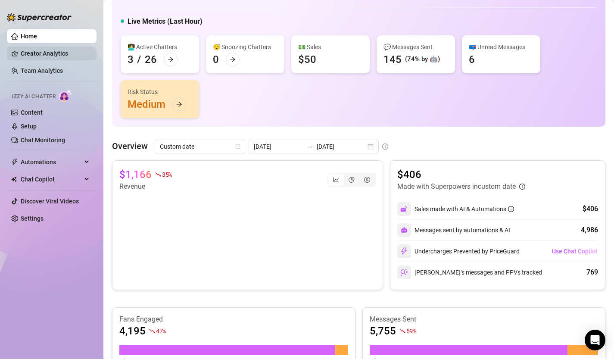
click at [60, 51] on link "Creator Analytics" at bounding box center [55, 54] width 69 height 14
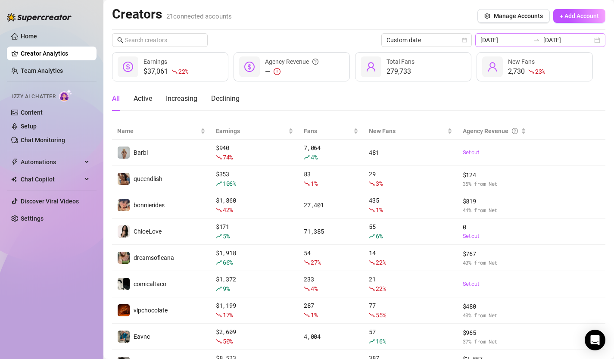
click at [599, 42] on div "[DATE] [DATE]" at bounding box center [541, 40] width 130 height 14
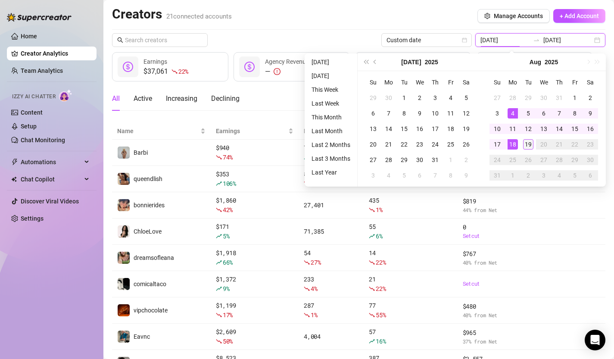
type input "[DATE]"
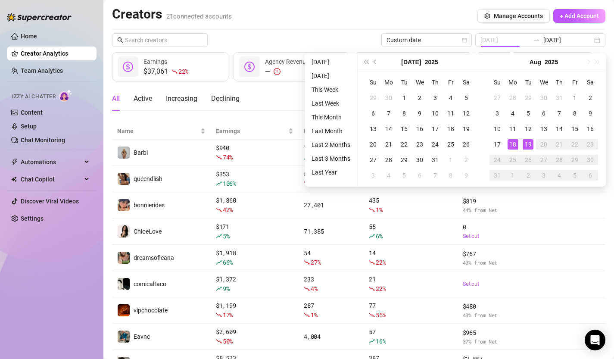
click at [529, 148] on div "19" at bounding box center [528, 144] width 10 height 10
click at [529, 146] on div "19" at bounding box center [528, 144] width 10 height 10
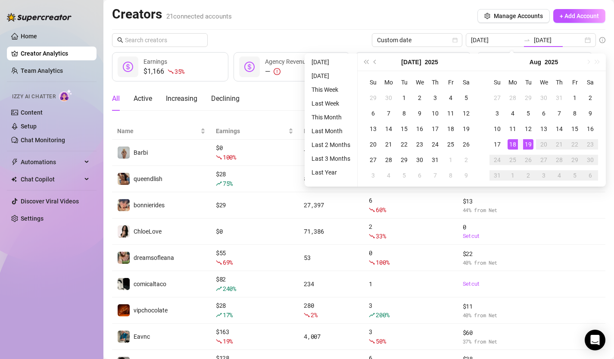
type input "[DATE]"
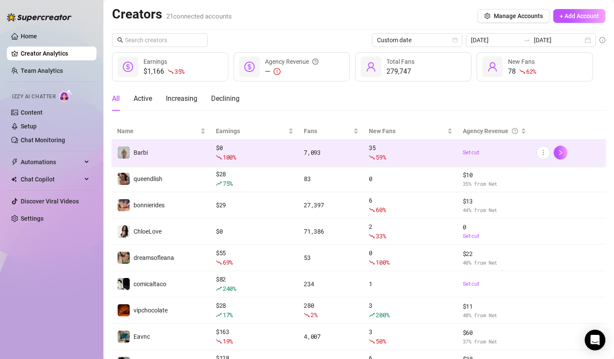
click at [528, 142] on td "Set cut" at bounding box center [495, 153] width 74 height 26
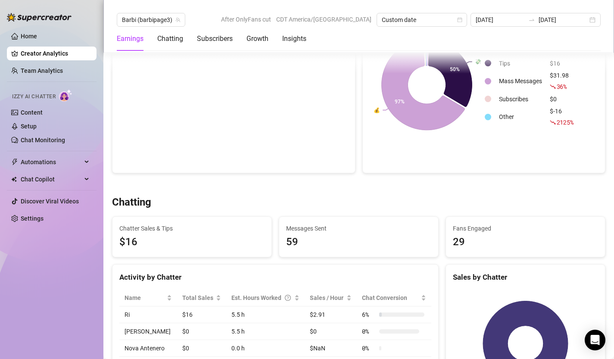
scroll to position [139, 0]
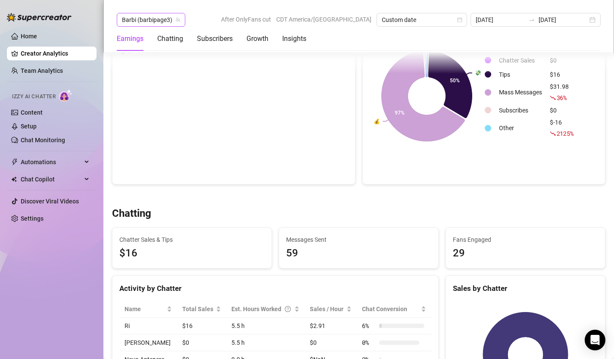
click at [172, 25] on span "Barbi (barbipage3)" at bounding box center [151, 19] width 58 height 13
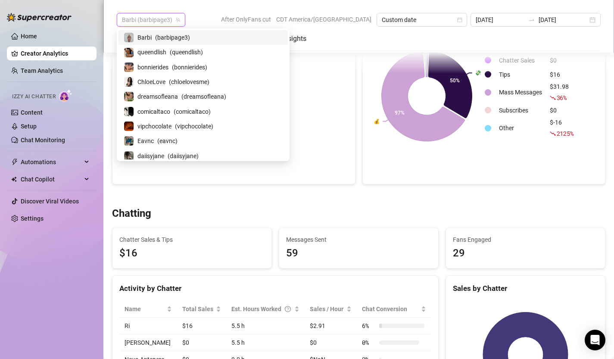
click at [228, 13] on div "Barbi (barbipage3) After OnlyFans cut CDT America/[GEOGRAPHIC_DATA] Custom date…" at bounding box center [359, 20] width 484 height 14
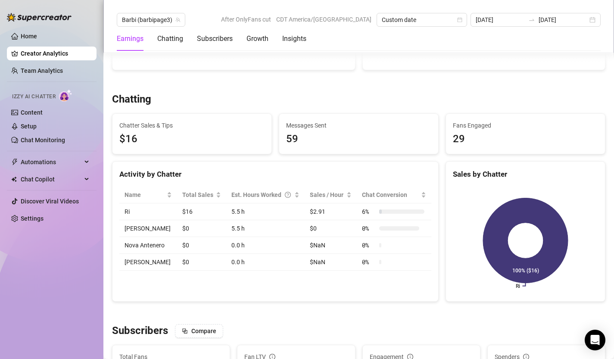
scroll to position [255, 0]
